Goal: Task Accomplishment & Management: Manage account settings

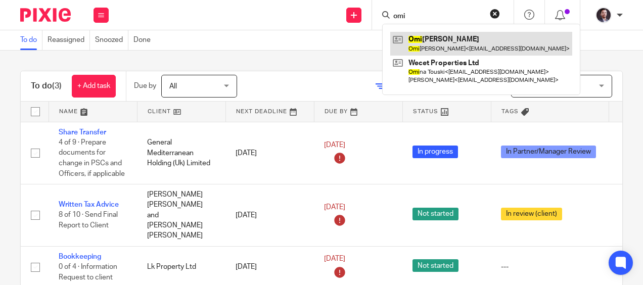
type input "omi"
click at [459, 48] on link at bounding box center [481, 43] width 182 height 23
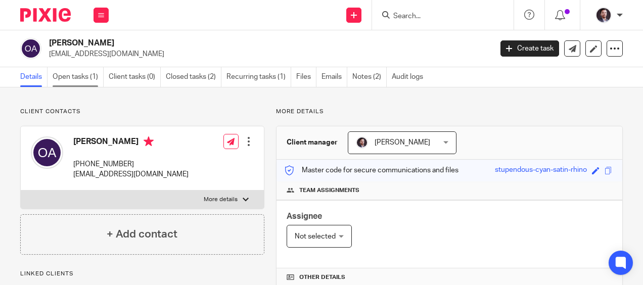
click at [83, 79] on link "Open tasks (1)" at bounding box center [78, 77] width 51 height 20
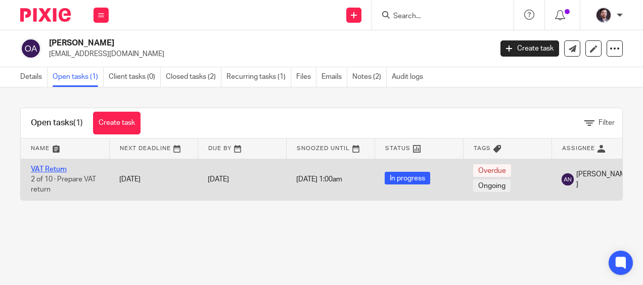
click at [50, 166] on link "VAT Return" at bounding box center [49, 169] width 36 height 7
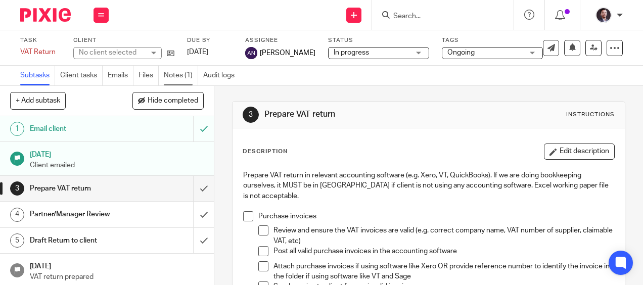
click at [173, 76] on link "Notes (1)" at bounding box center [181, 76] width 34 height 20
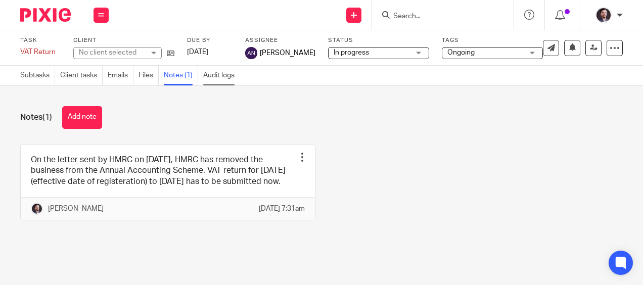
click at [229, 67] on link "Audit logs" at bounding box center [221, 76] width 36 height 20
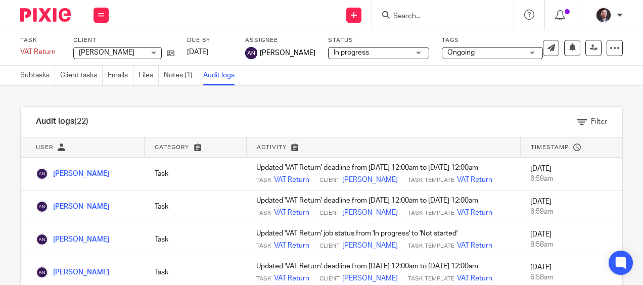
click at [35, 18] on img at bounding box center [45, 15] width 51 height 14
